Goal: Information Seeking & Learning: Find specific page/section

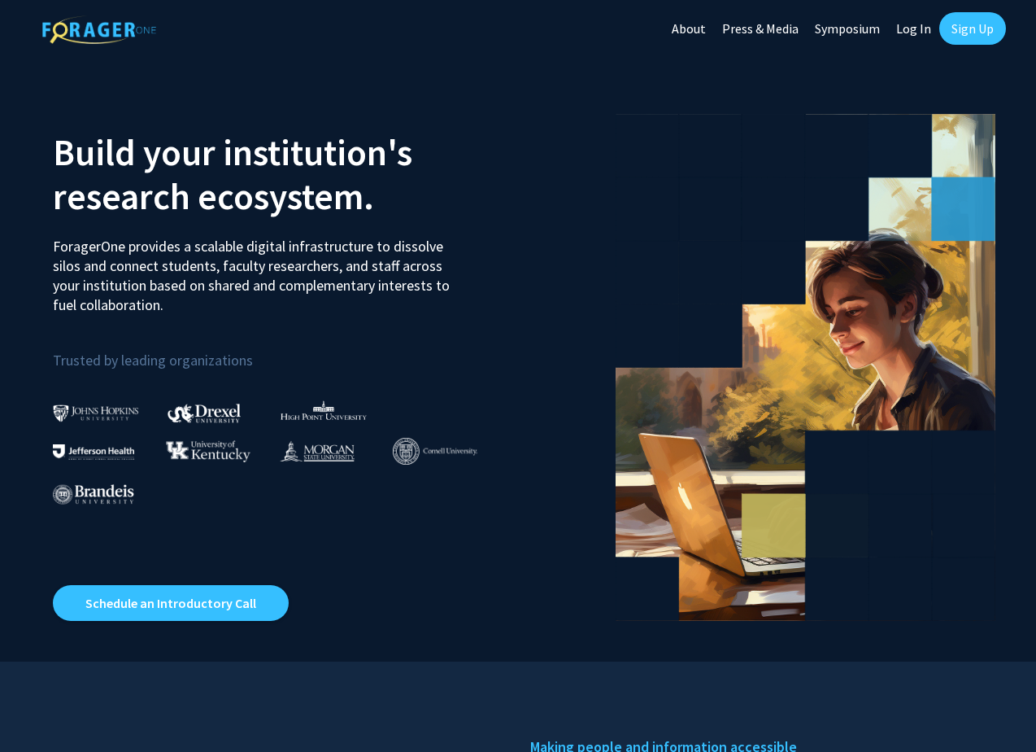
click at [914, 27] on link "Log In" at bounding box center [913, 28] width 51 height 57
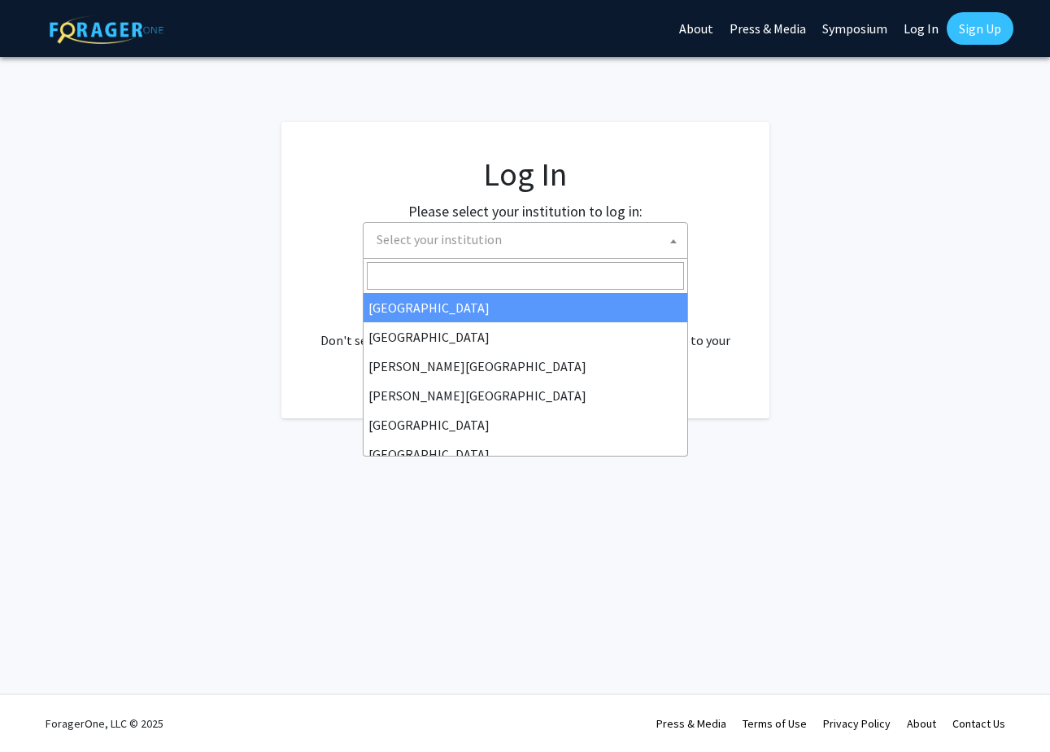
click at [458, 240] on span "Select your institution" at bounding box center [439, 239] width 125 height 16
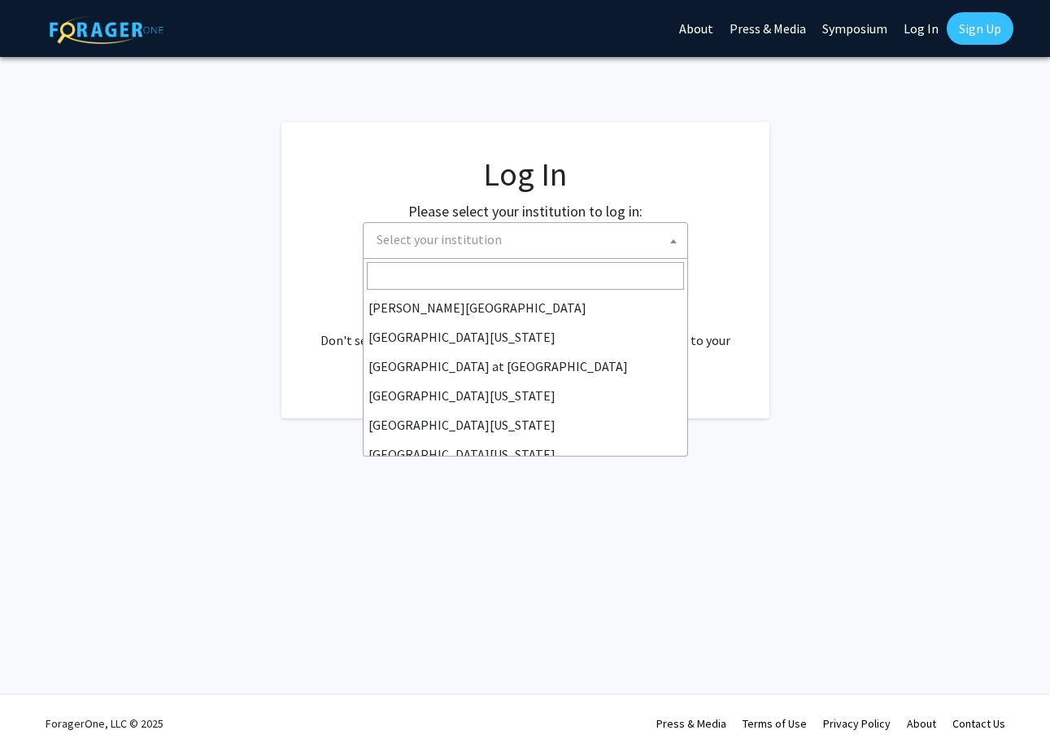
scroll to position [569, 0]
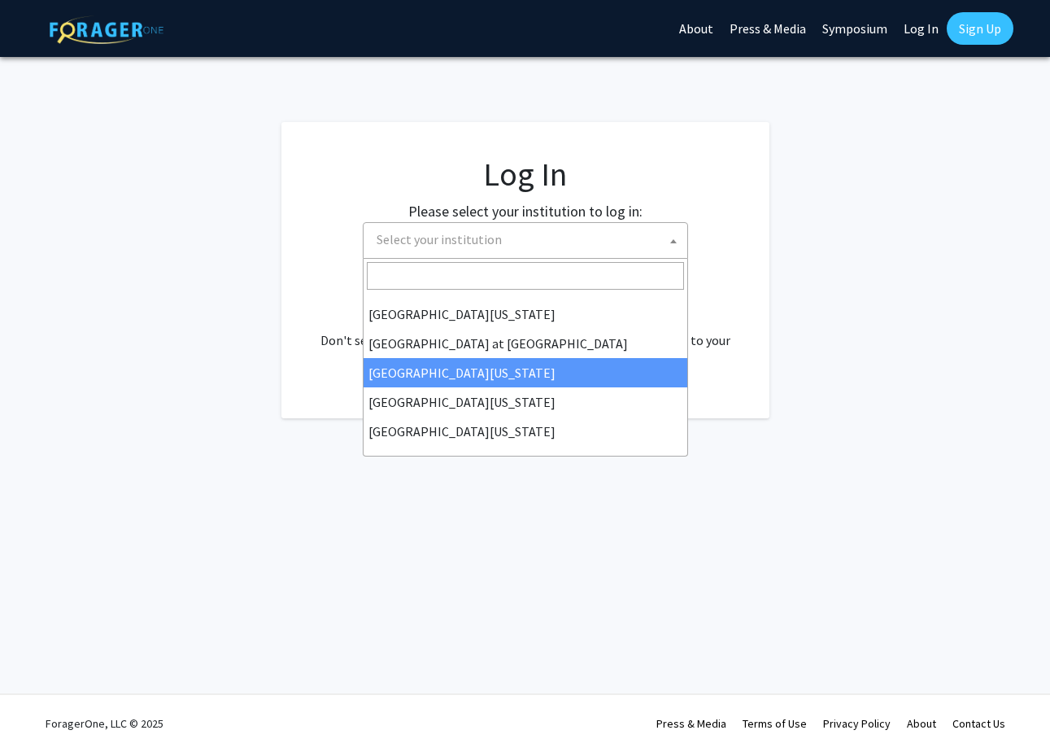
select select "13"
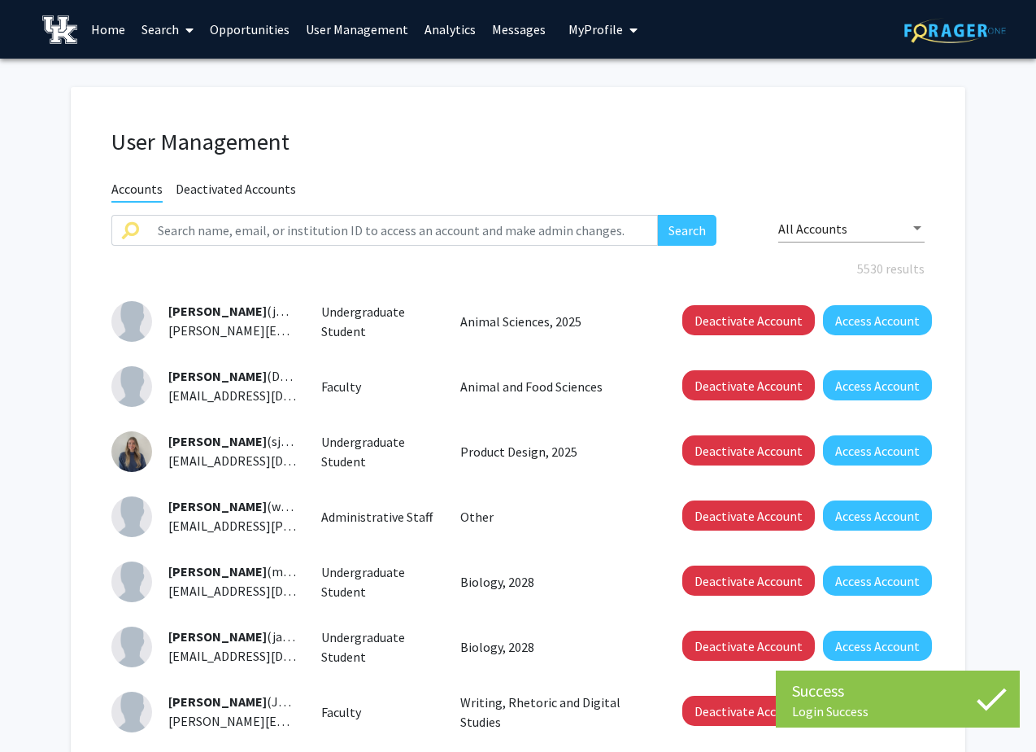
drag, startPoint x: 185, startPoint y: 26, endPoint x: 619, endPoint y: 22, distance: 434.3
click at [623, 22] on span "My profile dropdown to access profile and logout" at bounding box center [630, 30] width 15 height 57
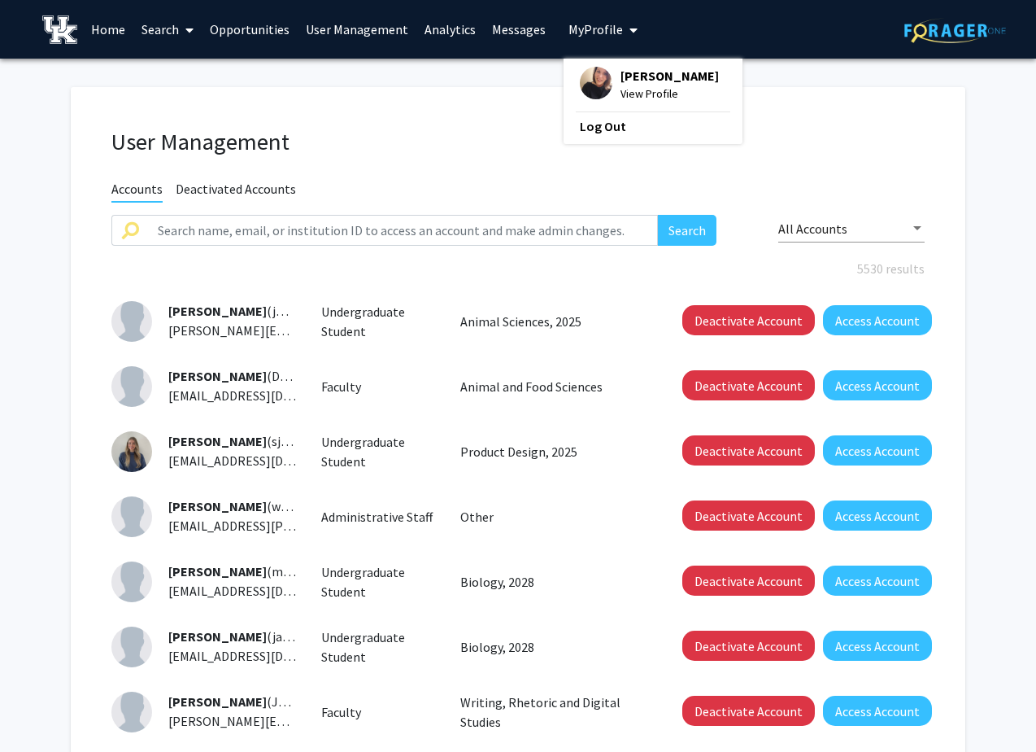
click at [624, 78] on span "[PERSON_NAME]" at bounding box center [670, 76] width 98 height 18
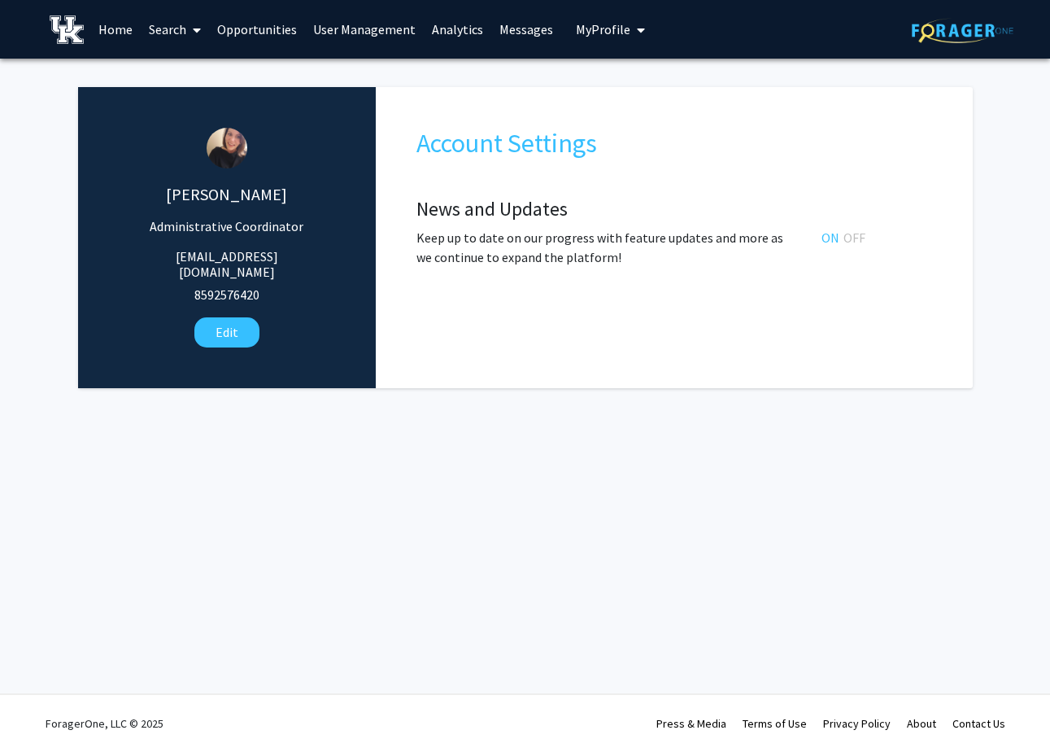
click at [392, 20] on link "User Management" at bounding box center [364, 29] width 119 height 57
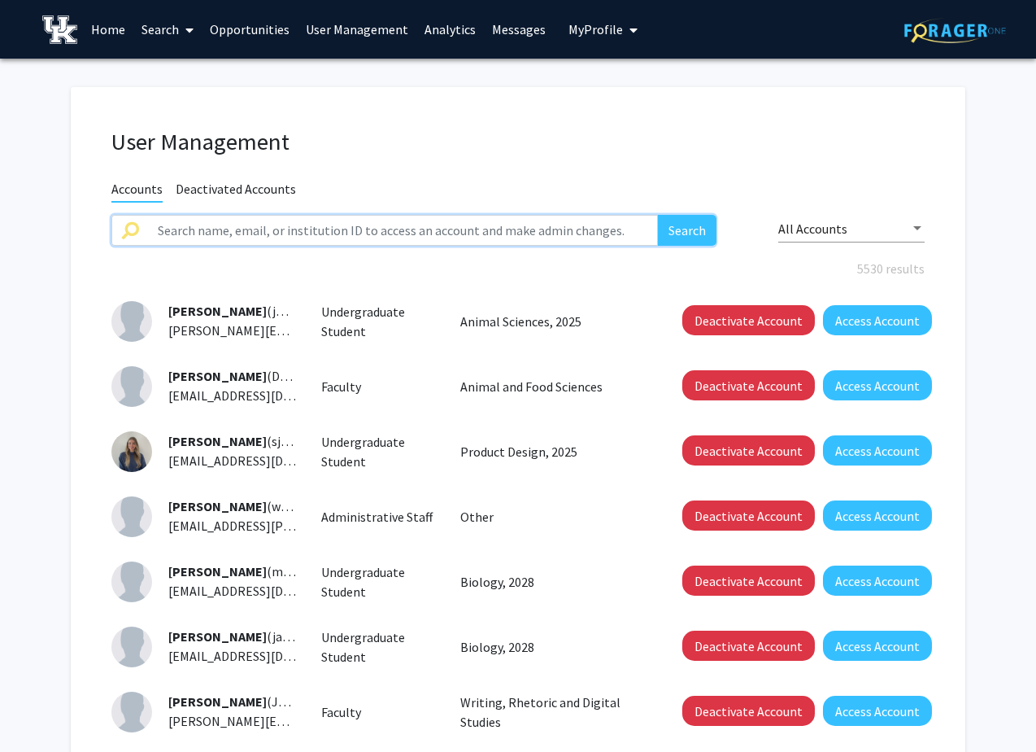
click at [364, 233] on input "text" at bounding box center [403, 230] width 510 height 31
type input "[PERSON_NAME]"
click at [658, 215] on button "Search" at bounding box center [687, 230] width 59 height 31
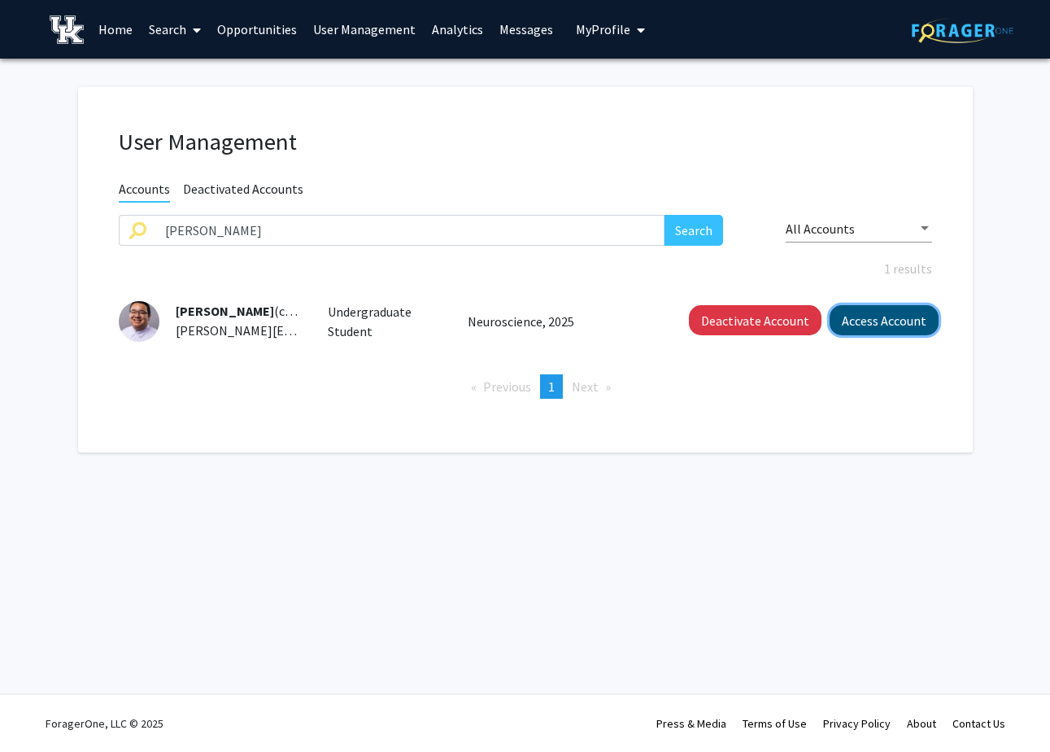
click at [856, 309] on button "Access Account" at bounding box center [884, 320] width 109 height 30
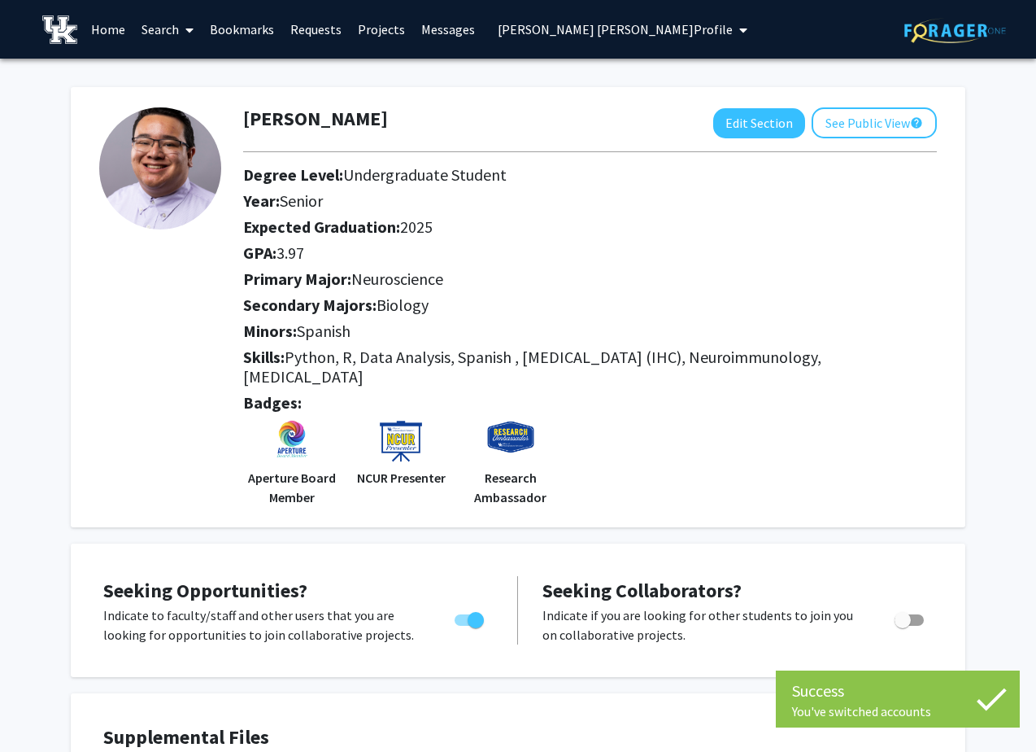
click at [176, 37] on link "Search" at bounding box center [167, 29] width 68 height 57
click at [212, 67] on span "Faculty/Staff" at bounding box center [193, 75] width 120 height 33
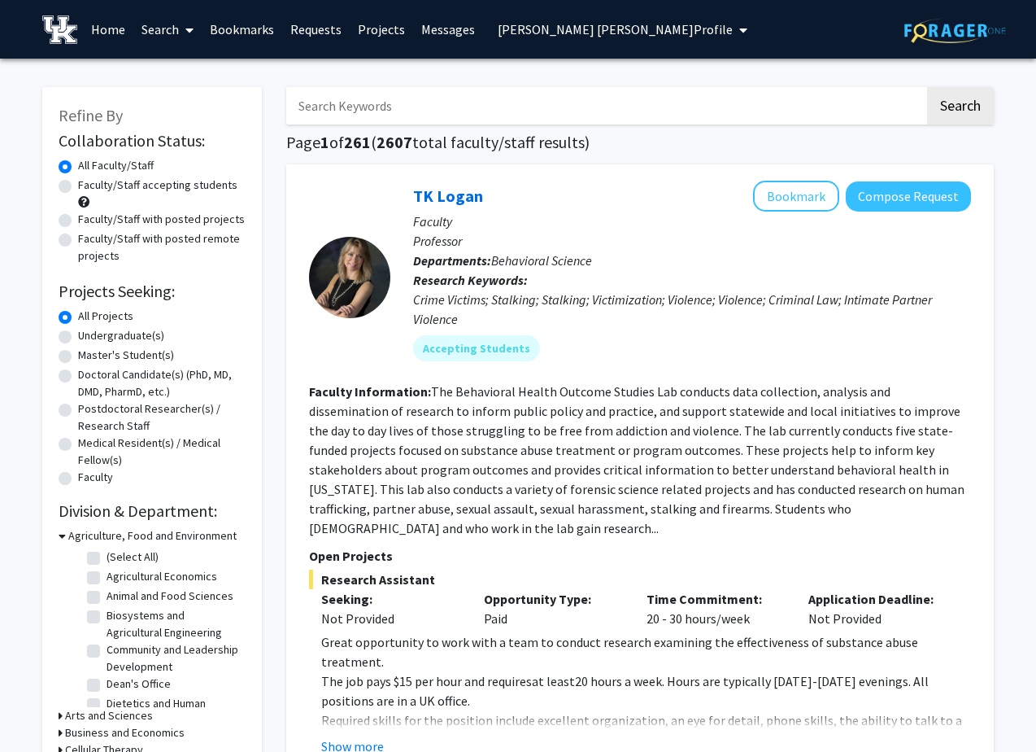
click at [78, 220] on label "Faculty/Staff with posted projects" at bounding box center [161, 219] width 167 height 17
click at [78, 220] on input "Faculty/Staff with posted projects" at bounding box center [83, 216] width 11 height 11
radio input "true"
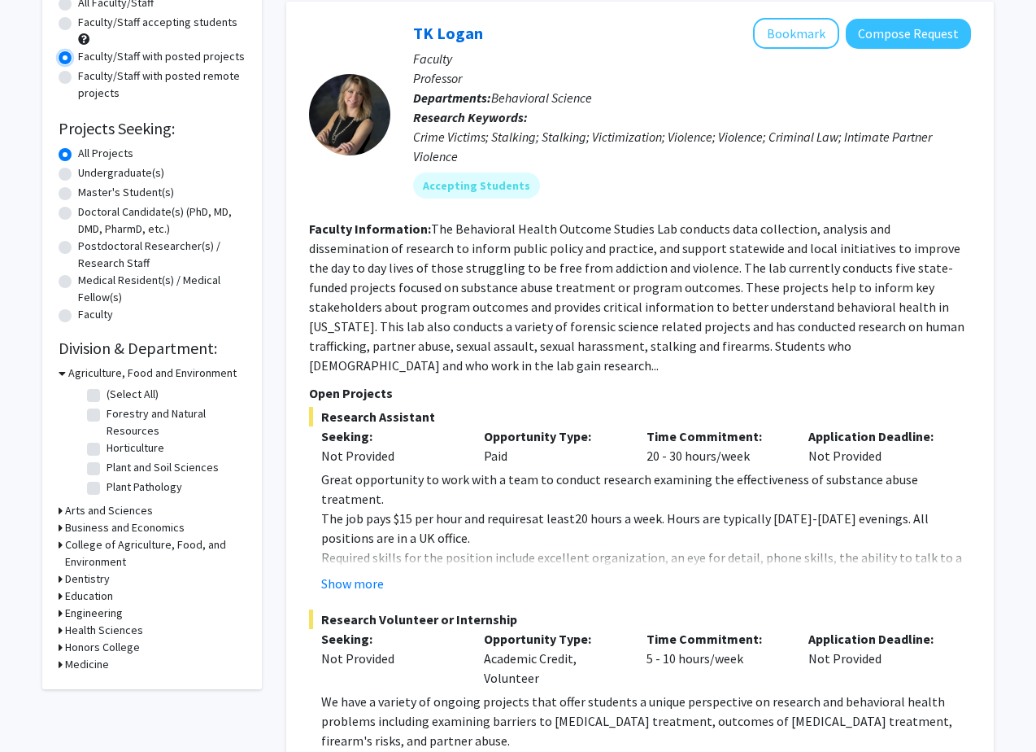
scroll to position [244, 0]
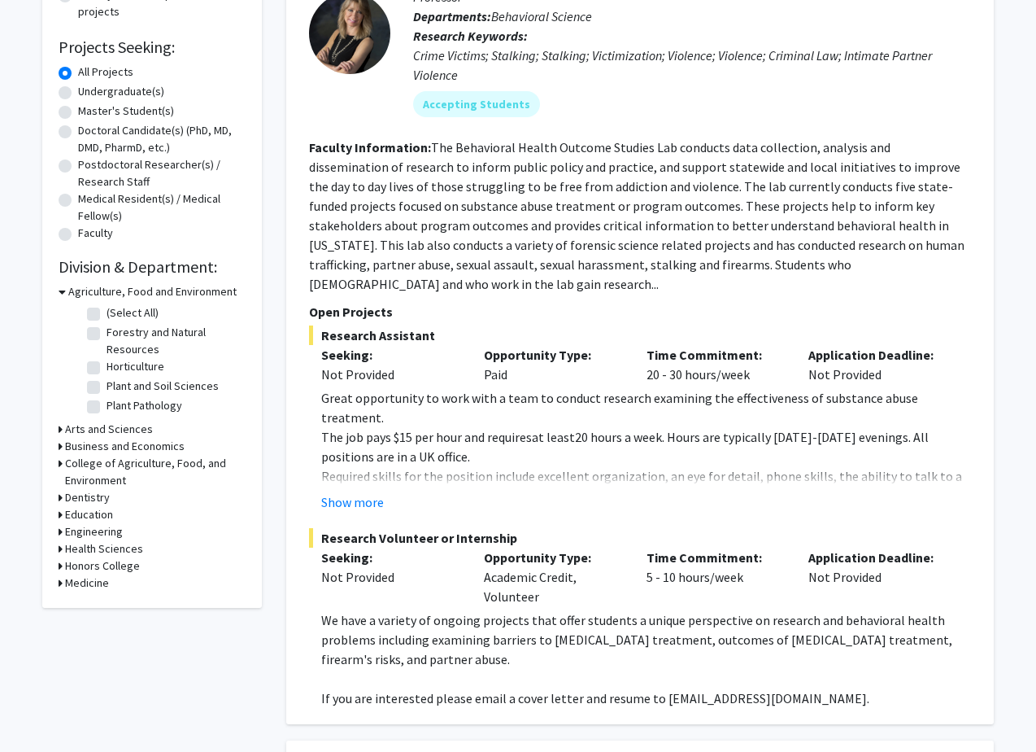
click at [57, 581] on div "Refine By Collaboration Status: Collaboration Status All Faculty/Staff Collabor…" at bounding box center [152, 225] width 220 height 765
click at [59, 582] on icon at bounding box center [61, 582] width 4 height 17
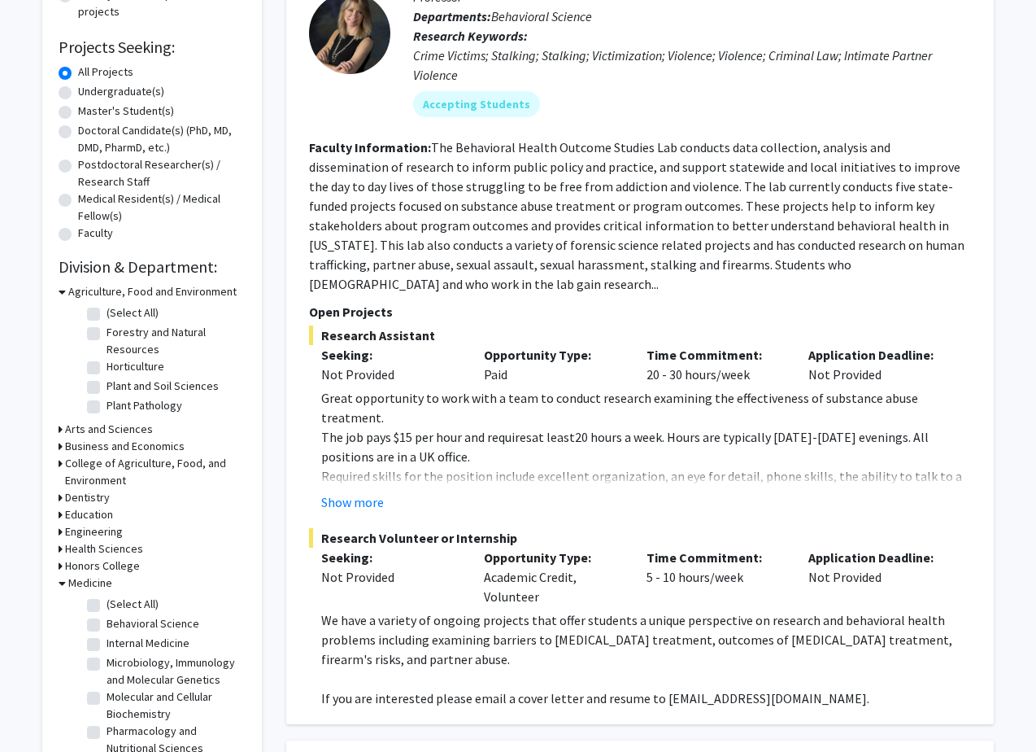
click at [107, 603] on label "(Select All)" at bounding box center [133, 603] width 52 height 17
click at [107, 603] on input "(Select All)" at bounding box center [112, 600] width 11 height 11
checkbox input "true"
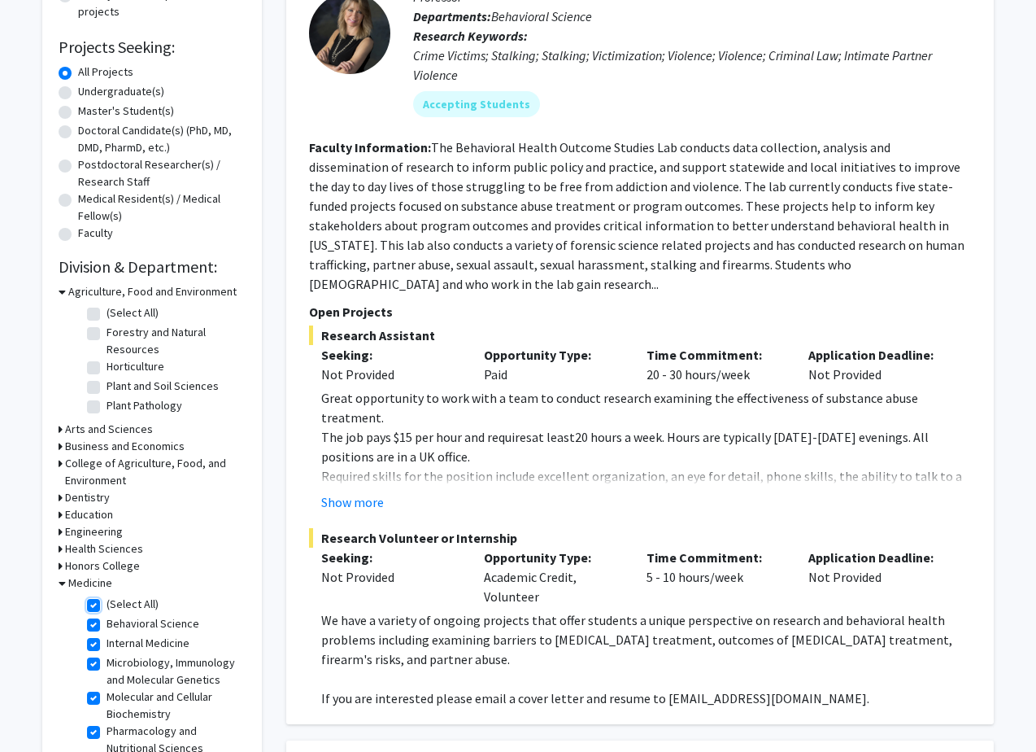
checkbox input "true"
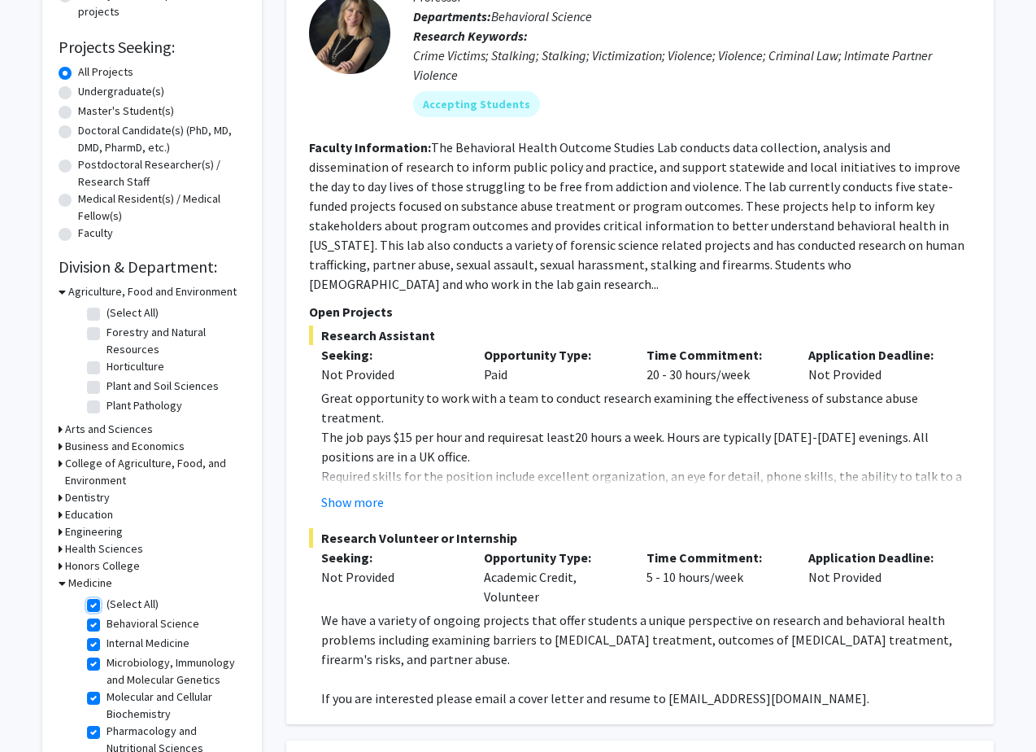
checkbox input "true"
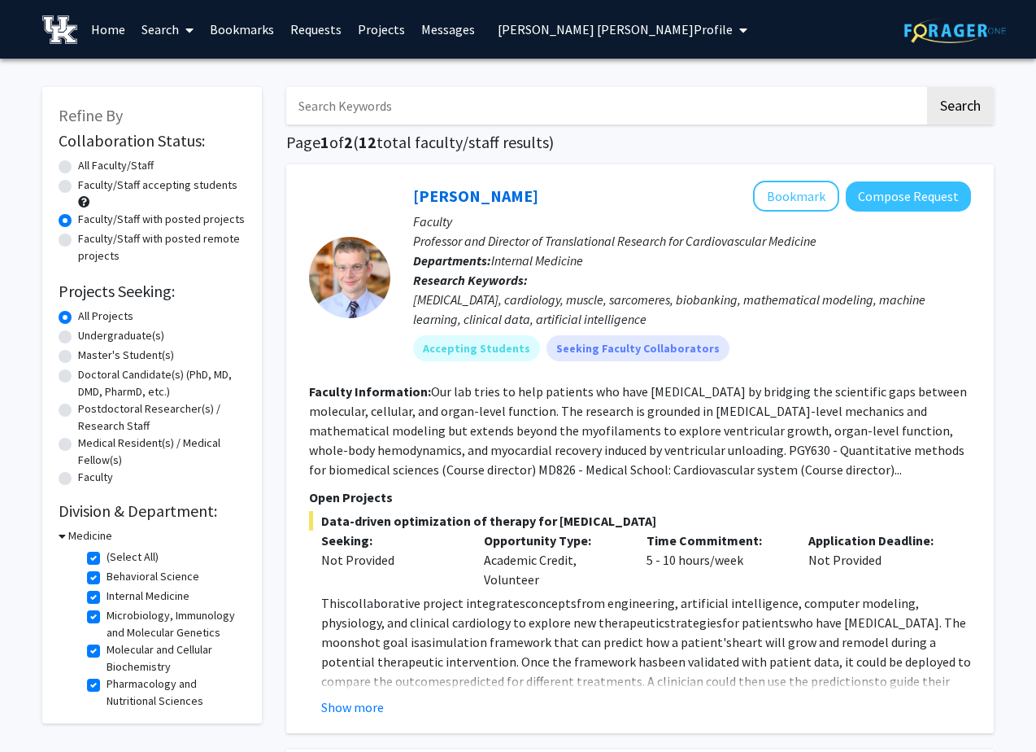
click at [739, 24] on icon "My profile dropdown to access profile and logout" at bounding box center [743, 30] width 8 height 13
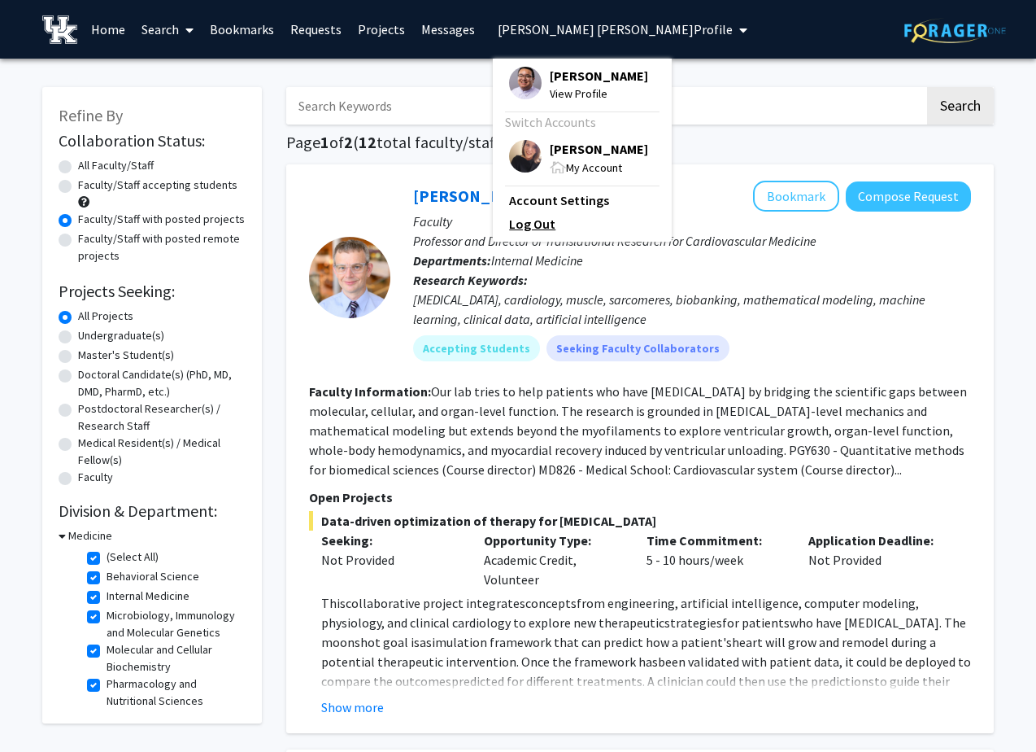
click at [543, 233] on link "Log Out" at bounding box center [582, 224] width 146 height 20
